Goal: Find specific page/section: Find specific page/section

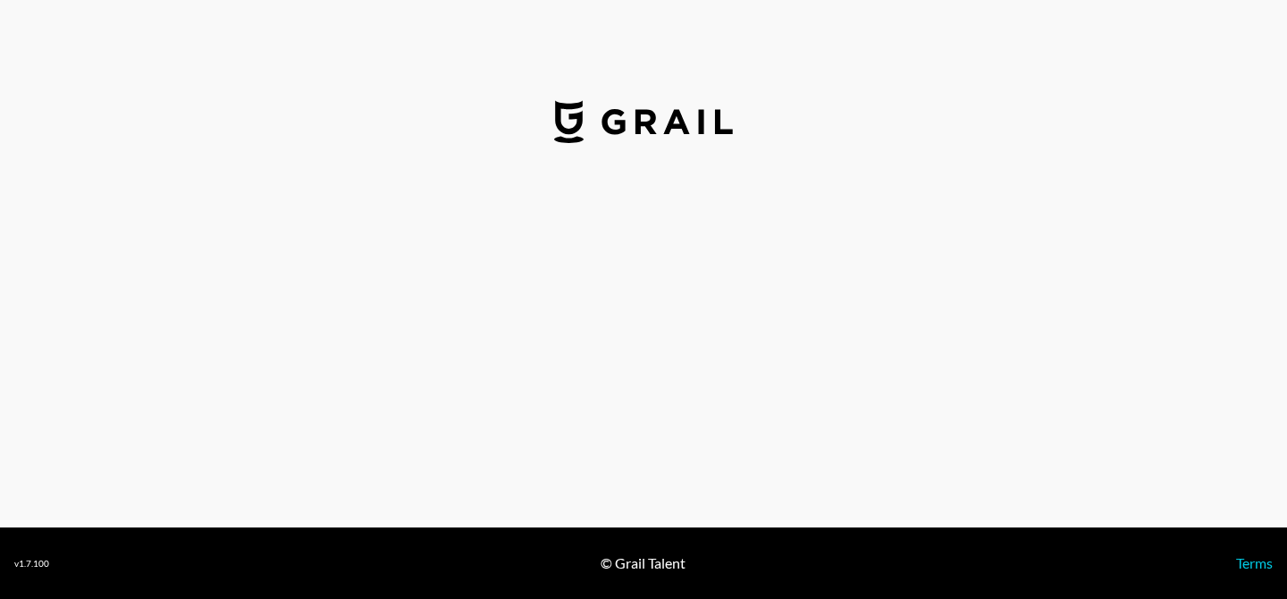
select select "USD"
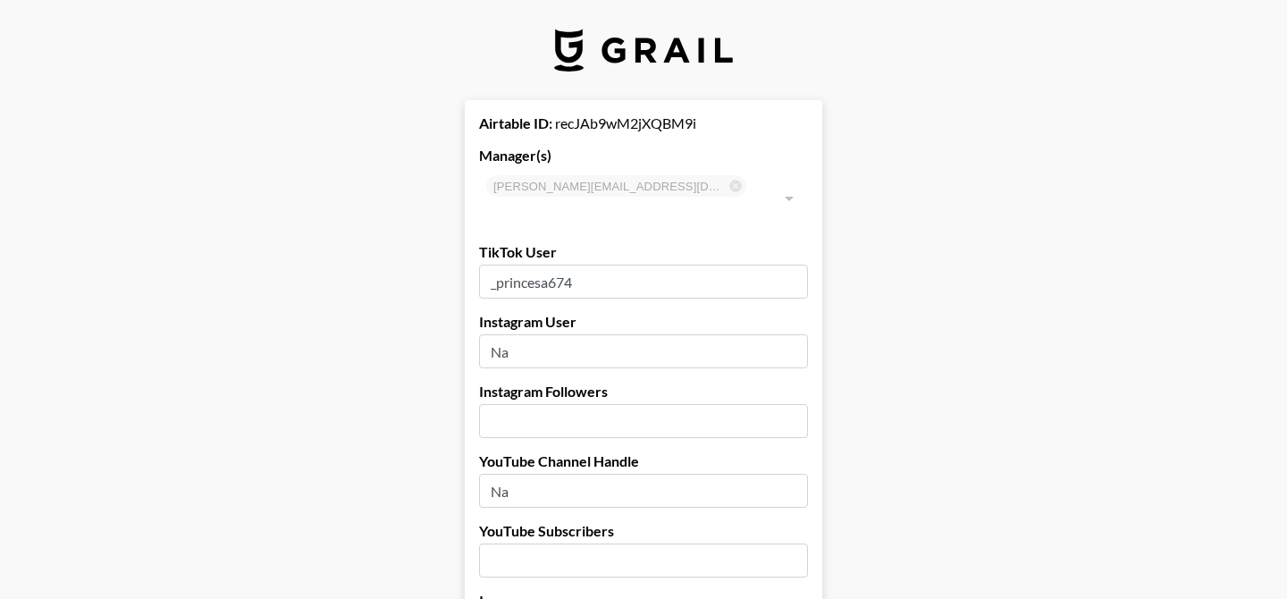
type input "[GEOGRAPHIC_DATA]"
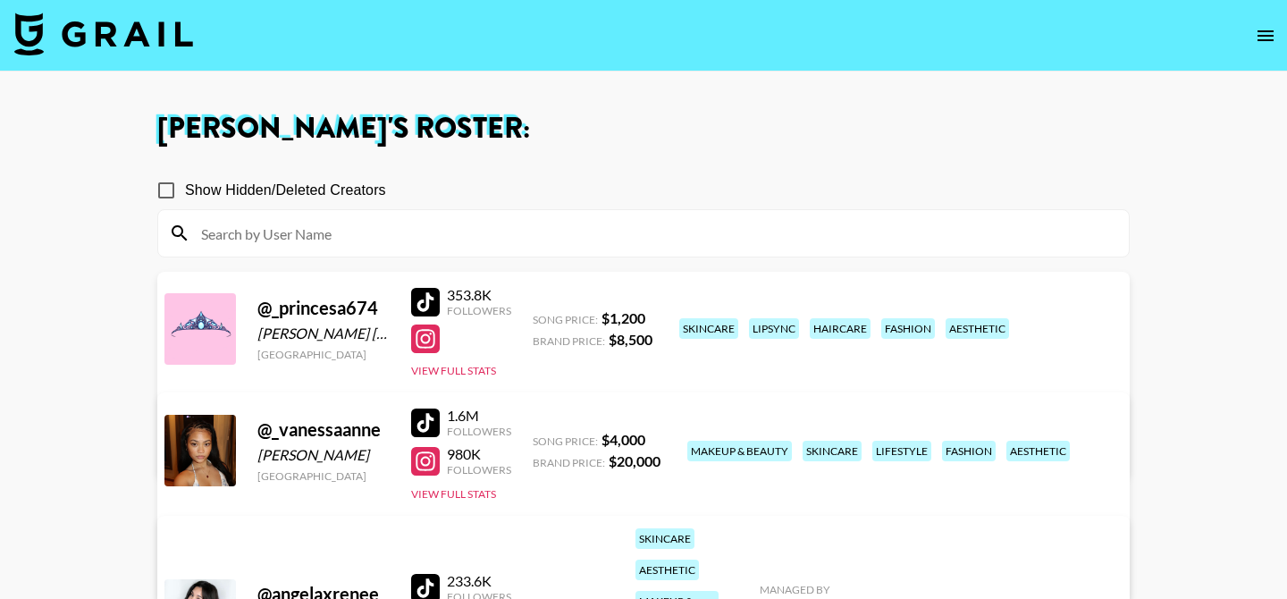
click at [444, 229] on input at bounding box center [653, 233] width 927 height 29
click at [1259, 31] on icon "open drawer" at bounding box center [1265, 35] width 16 height 11
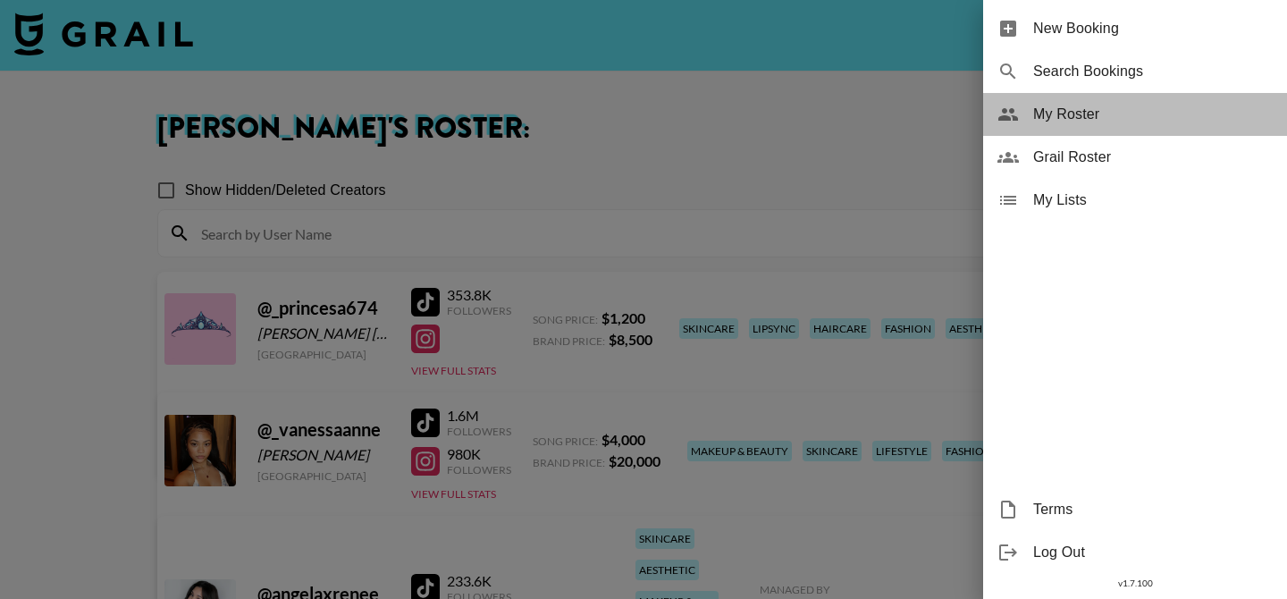
click at [1086, 108] on span "My Roster" at bounding box center [1152, 114] width 239 height 21
click at [1080, 113] on span "My Roster" at bounding box center [1152, 114] width 239 height 21
click at [1080, 114] on span "My Roster" at bounding box center [1152, 114] width 239 height 21
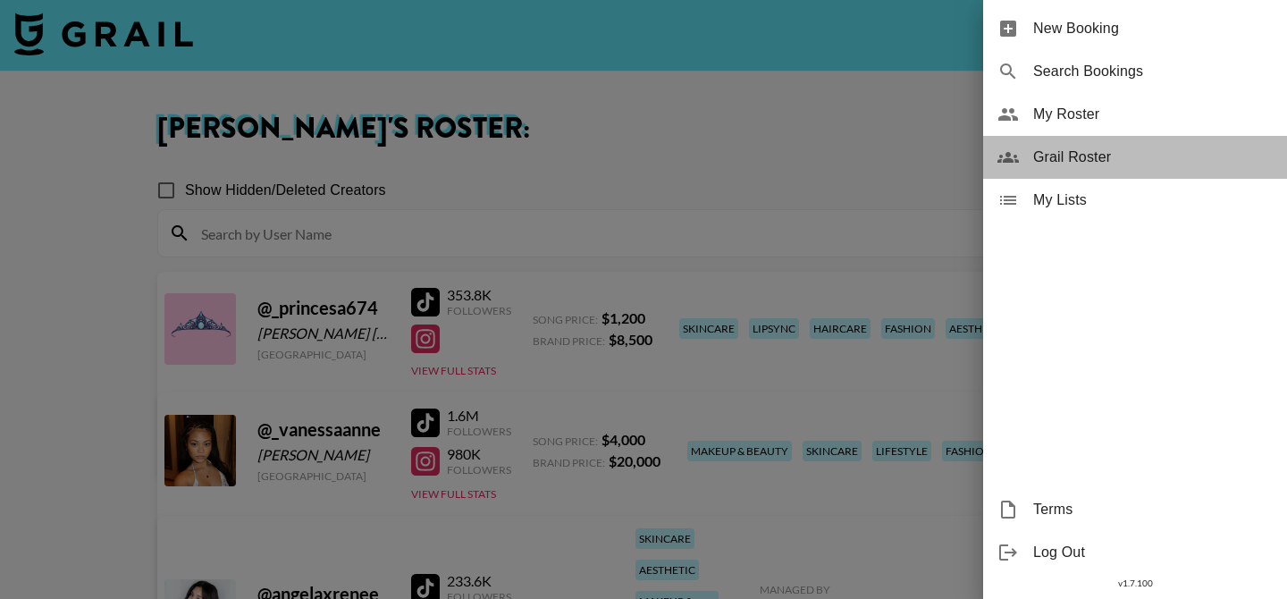
click at [1048, 155] on span "Grail Roster" at bounding box center [1152, 157] width 239 height 21
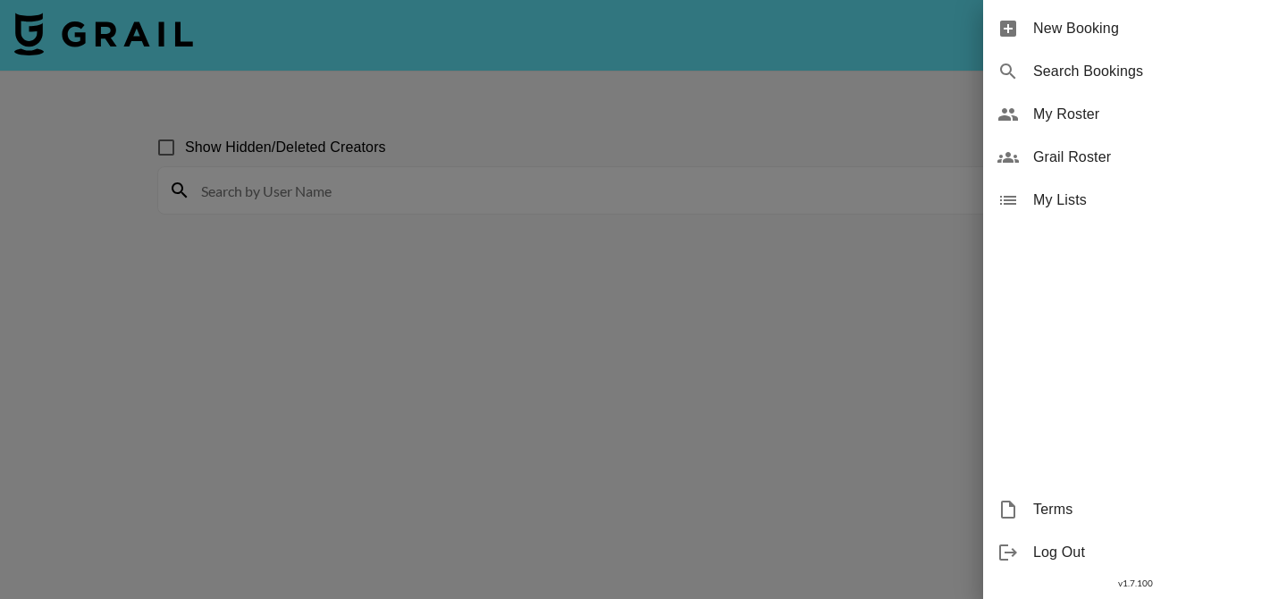
click at [575, 184] on div at bounding box center [643, 299] width 1287 height 599
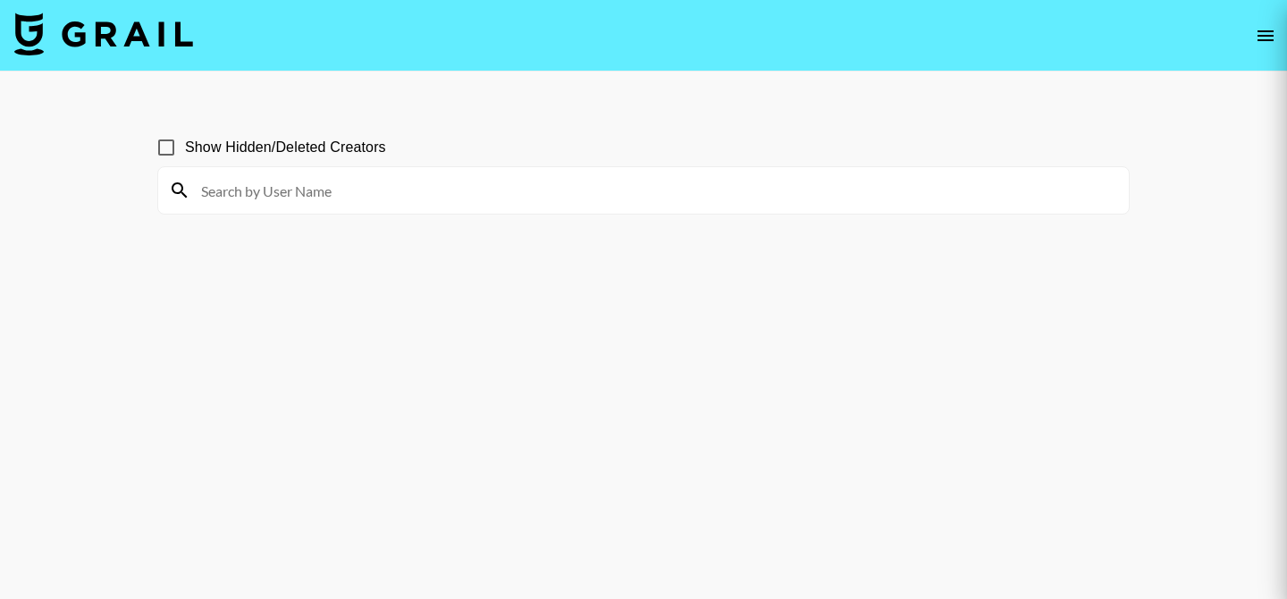
click at [518, 194] on div at bounding box center [643, 299] width 1287 height 599
click at [297, 189] on div at bounding box center [643, 299] width 1287 height 599
click at [316, 188] on div at bounding box center [643, 299] width 1287 height 599
click at [316, 187] on div at bounding box center [643, 299] width 1287 height 599
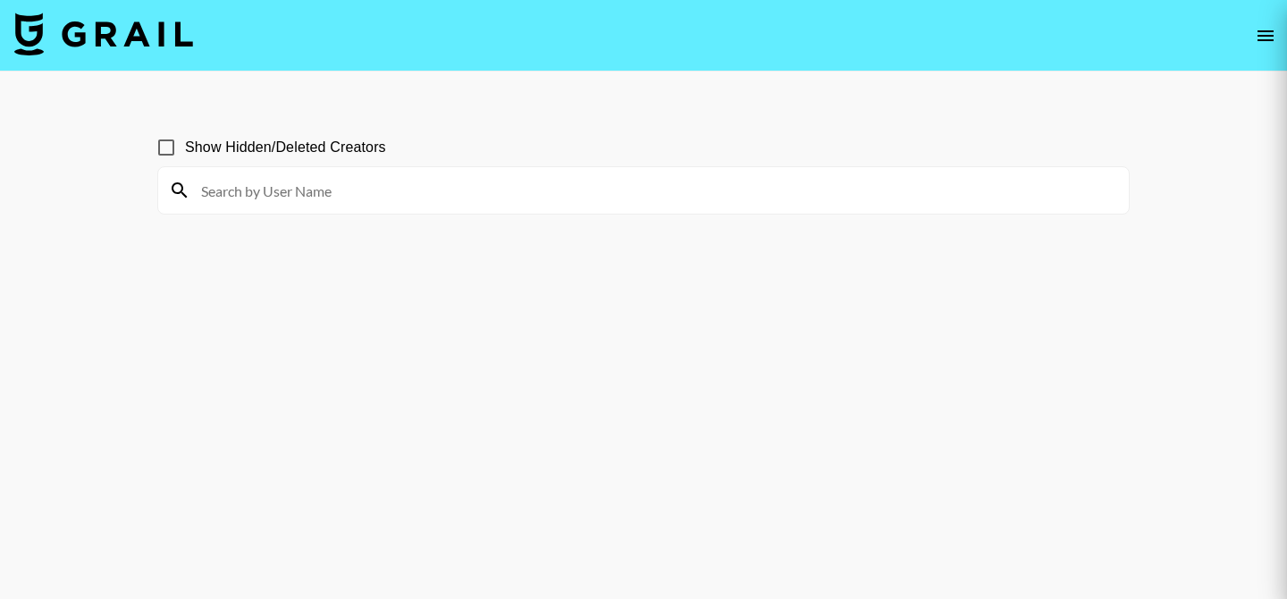
click at [317, 187] on div at bounding box center [643, 299] width 1287 height 599
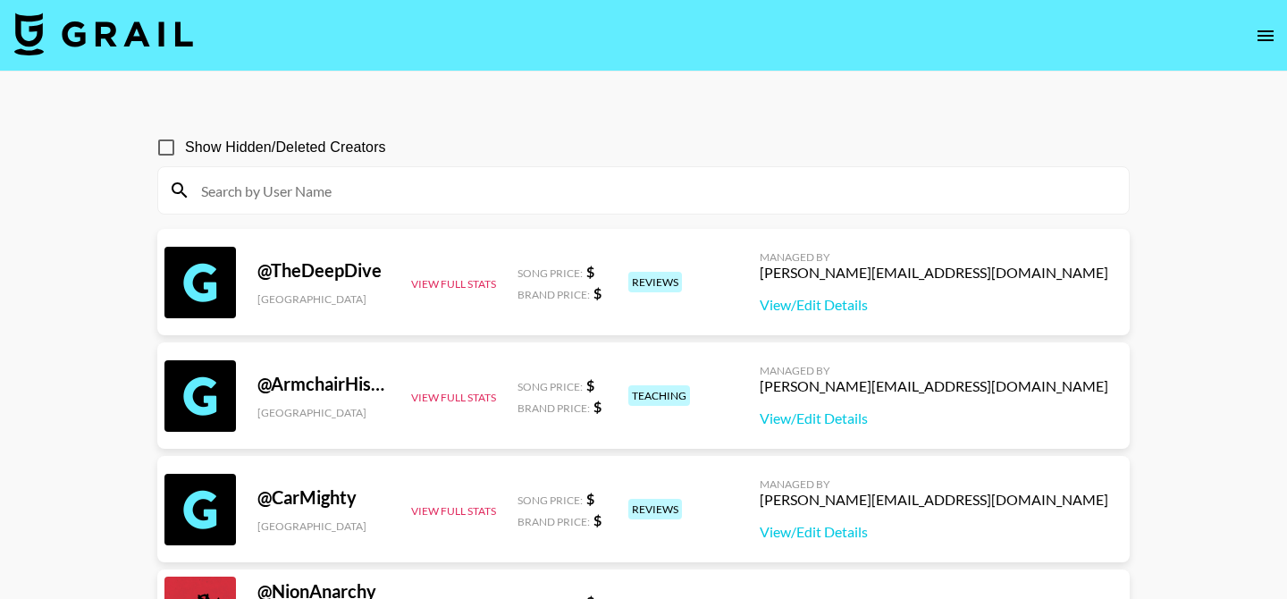
click at [290, 190] on input at bounding box center [653, 190] width 927 height 29
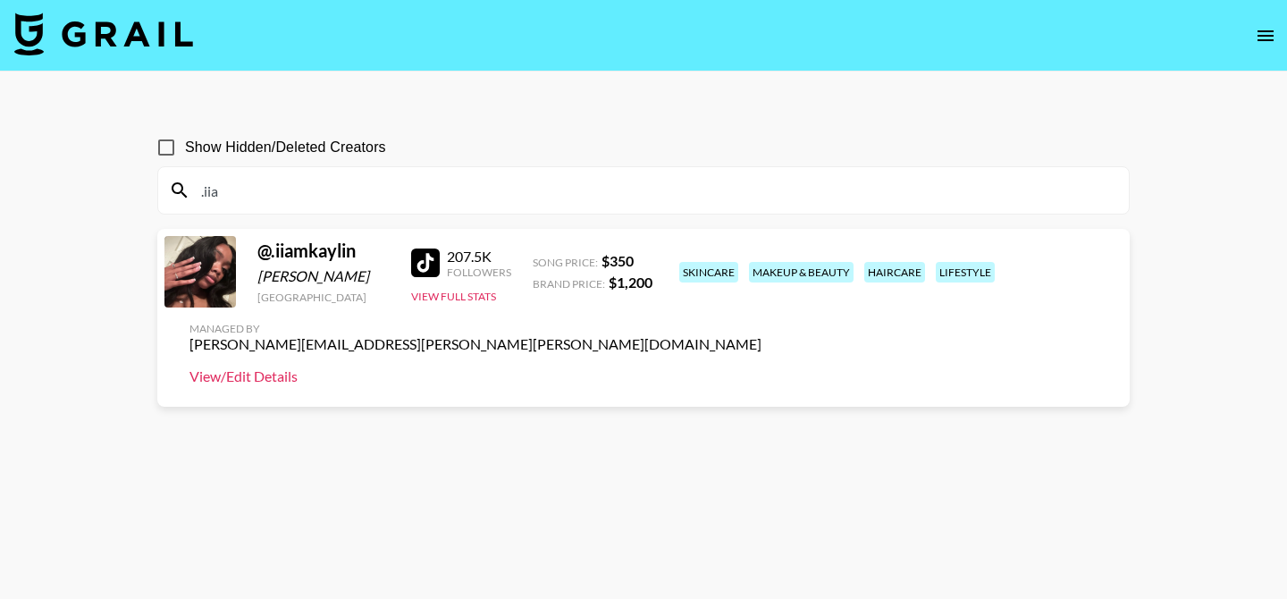
type input ".iia"
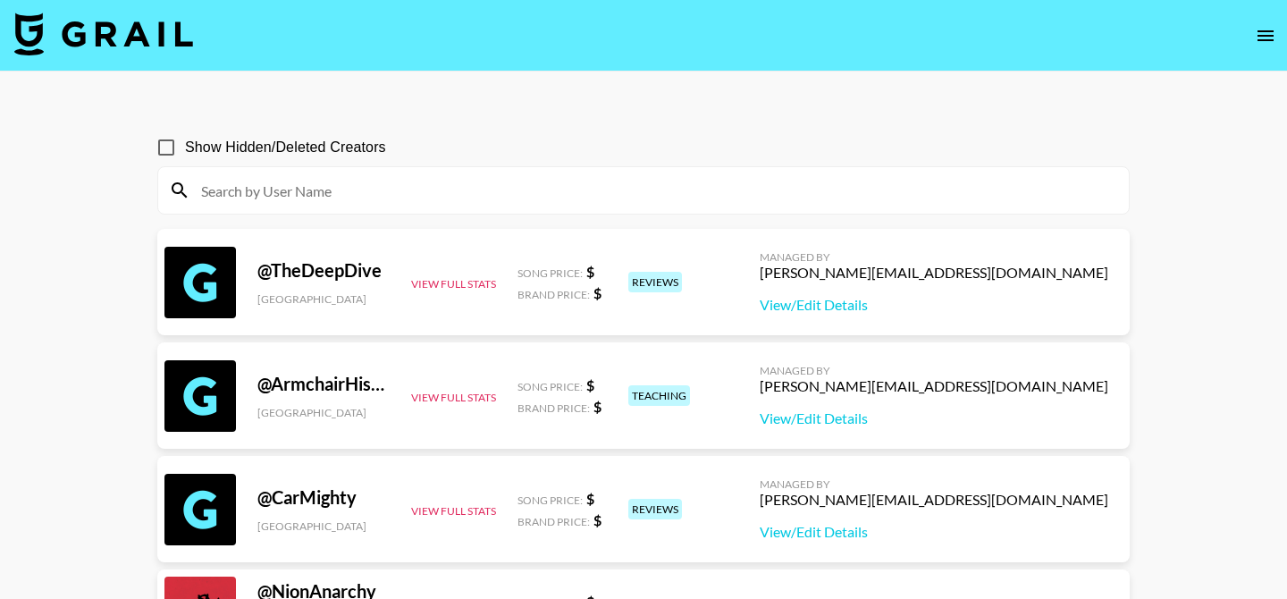
click at [238, 189] on input at bounding box center [653, 190] width 927 height 29
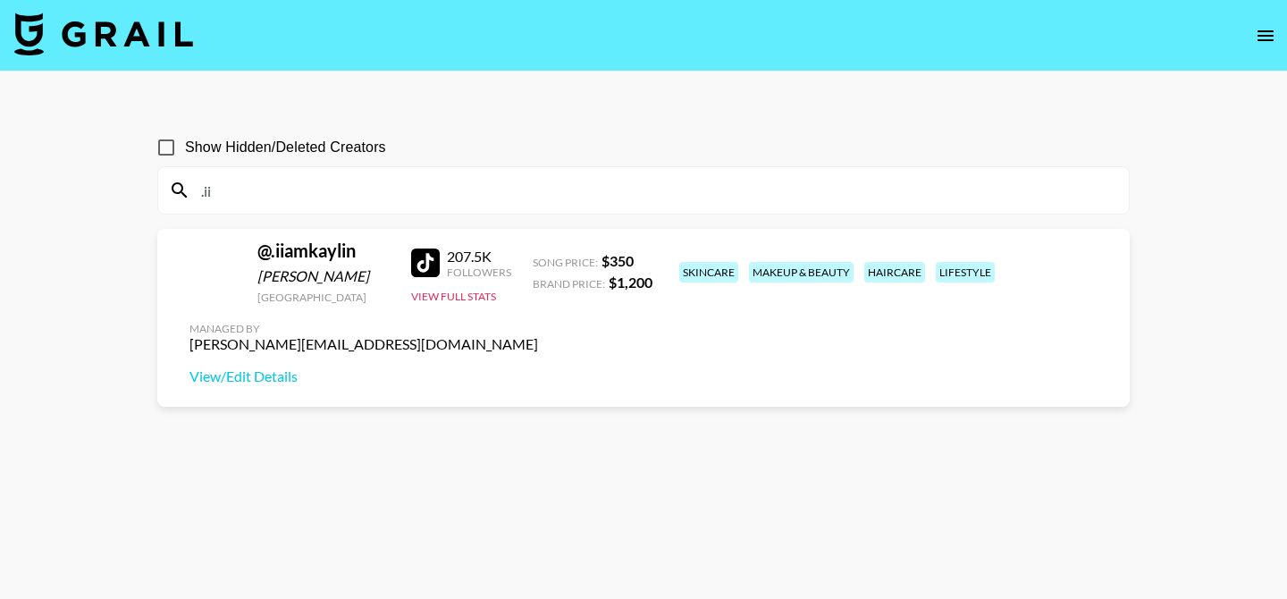
type input ".ii"
